Goal: Complete application form: Complete application form

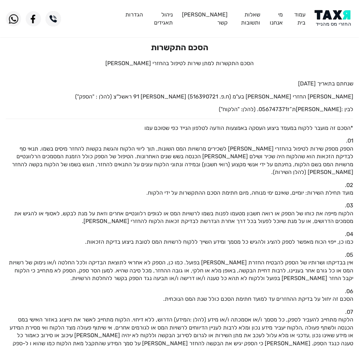
click at [321, 15] on img at bounding box center [333, 18] width 39 height 17
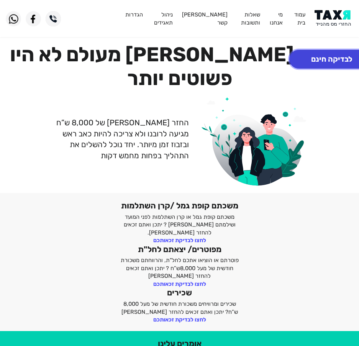
click at [340, 61] on button "לבדיקה חינם" at bounding box center [331, 59] width 85 height 19
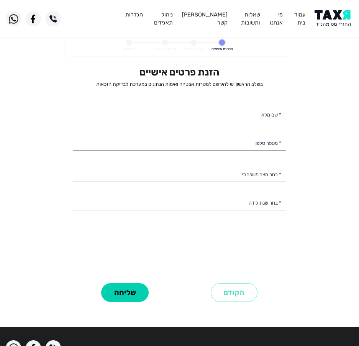
select select
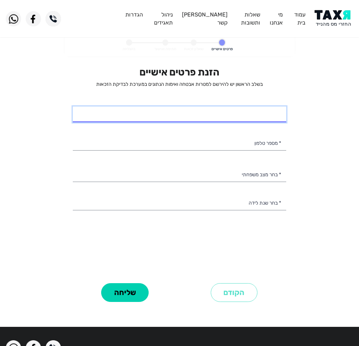
click at [240, 112] on input "* שם מלא" at bounding box center [179, 114] width 213 height 16
type input "מנשה טספאון"
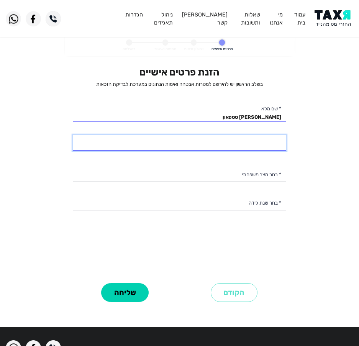
click at [219, 147] on input "* מספר טלפון" at bounding box center [179, 143] width 213 height 16
type input "053-8304989"
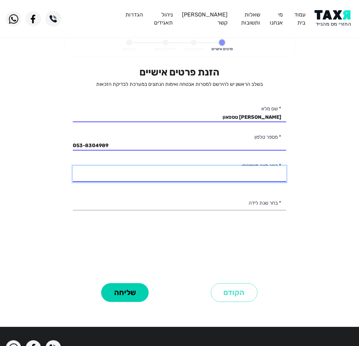
click at [215, 171] on select "רווק/ה נשוי/אה גרוש/ה אלמן/נה" at bounding box center [179, 174] width 213 height 16
select select "1: Single"
click at [73, 166] on select "רווק/ה נשוי/אה גרוש/ה אלמן/נה" at bounding box center [179, 174] width 213 height 16
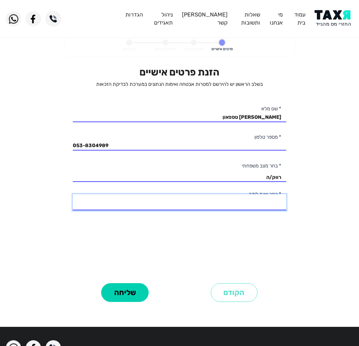
click at [216, 204] on select "2003 2002 2001 2000 1999 1998 1997 1996 1995 1994 1993 1992 1991 1990 1989 1988…" at bounding box center [179, 202] width 213 height 16
select select "3: 2001"
click at [73, 194] on select "2003 2002 2001 2000 1999 1998 1997 1996 1995 1994 1993 1992 1991 1990 1989 1988…" at bounding box center [179, 202] width 213 height 16
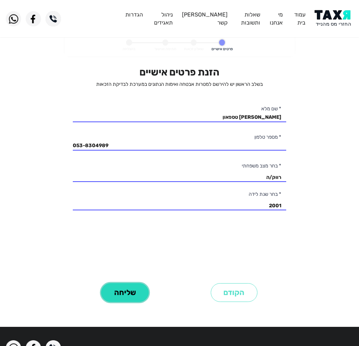
click at [130, 287] on button "שליחה" at bounding box center [124, 292] width 47 height 19
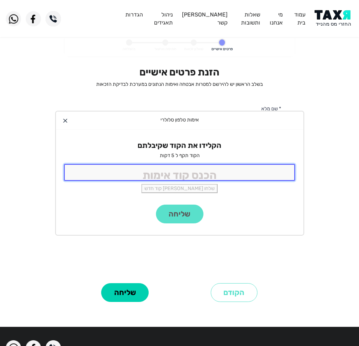
click at [206, 169] on input "tel" at bounding box center [179, 172] width 231 height 16
type input "9988"
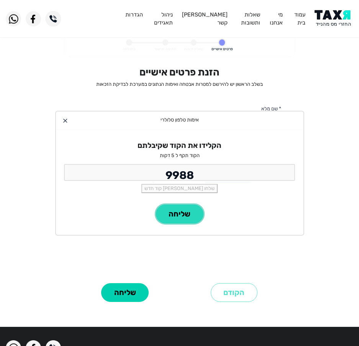
click at [176, 211] on button "שליחה" at bounding box center [179, 213] width 47 height 19
